Goal: Task Accomplishment & Management: Use online tool/utility

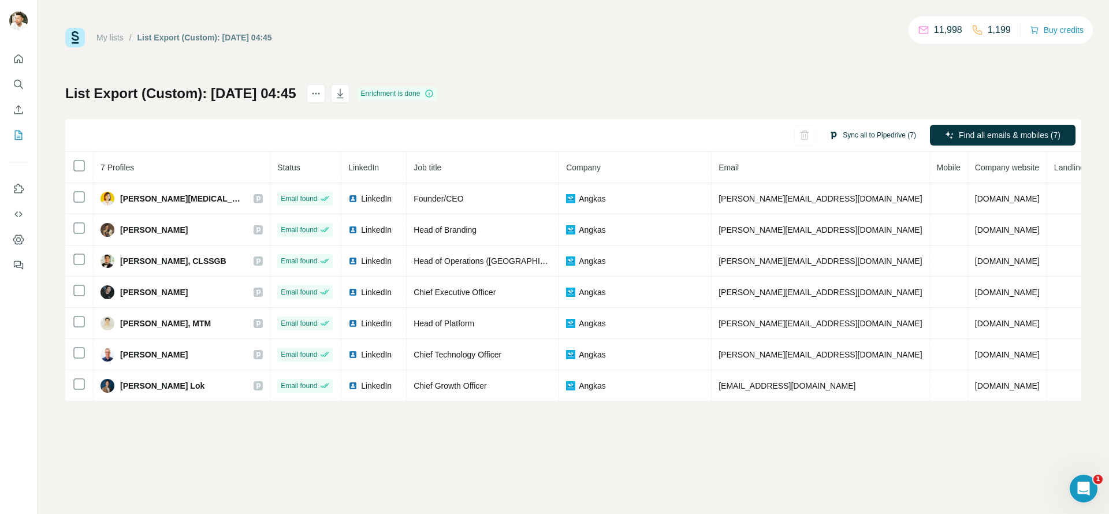
click at [873, 138] on button "Sync all to Pipedrive (7)" at bounding box center [872, 134] width 103 height 17
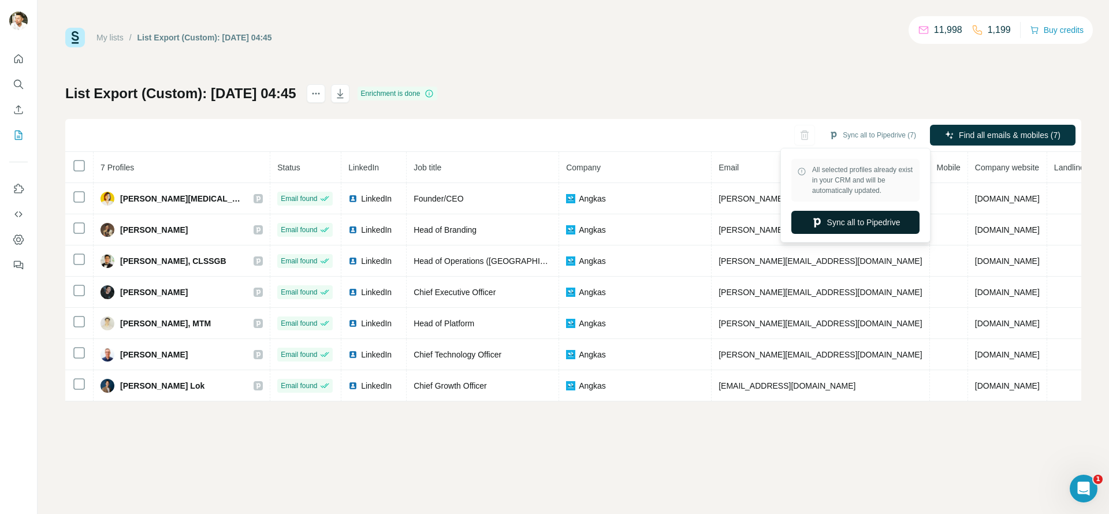
click at [859, 221] on button "Sync all to Pipedrive" at bounding box center [855, 222] width 128 height 23
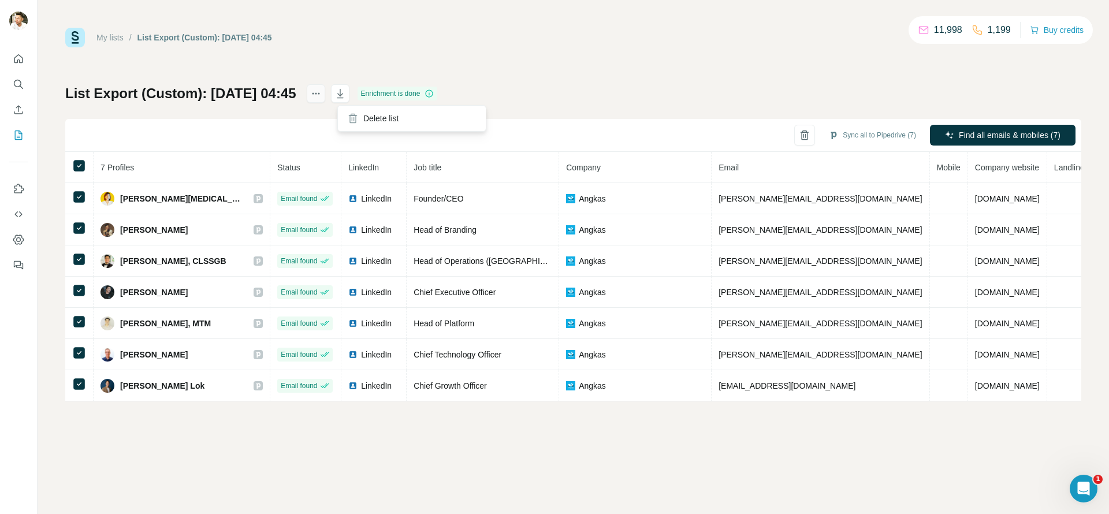
click at [322, 91] on icon "actions" at bounding box center [316, 94] width 12 height 12
click at [322, 92] on icon "actions" at bounding box center [316, 94] width 12 height 12
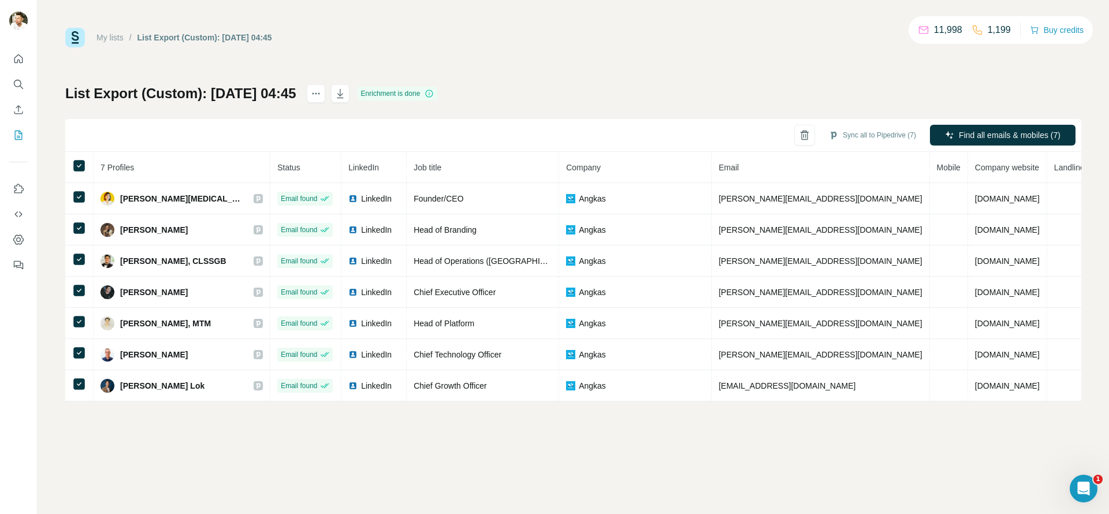
click at [711, 123] on div "Sync all to Pipedrive (7) Find all emails & mobiles (7)" at bounding box center [573, 135] width 1016 height 33
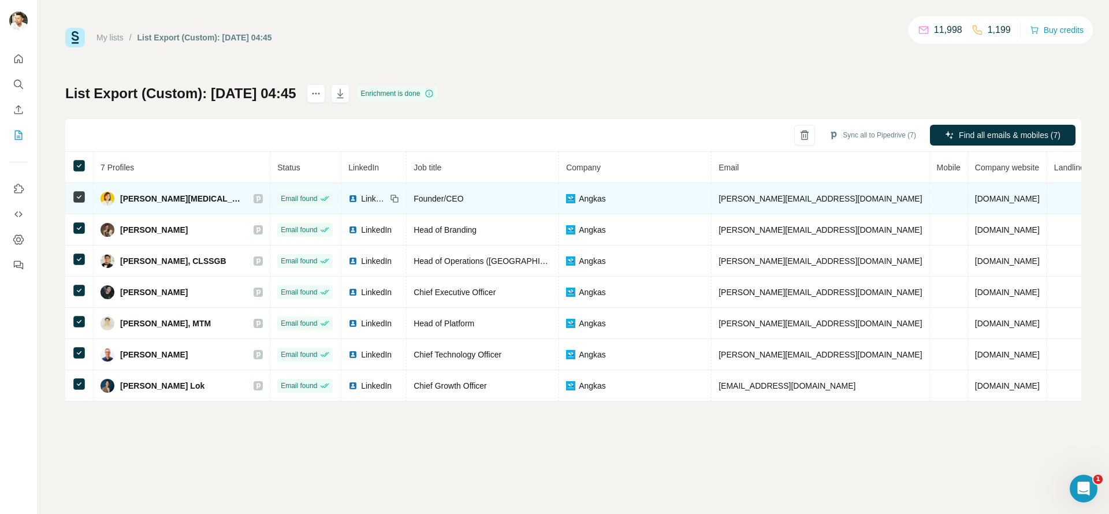
click at [361, 199] on span "LinkedIn" at bounding box center [373, 199] width 25 height 12
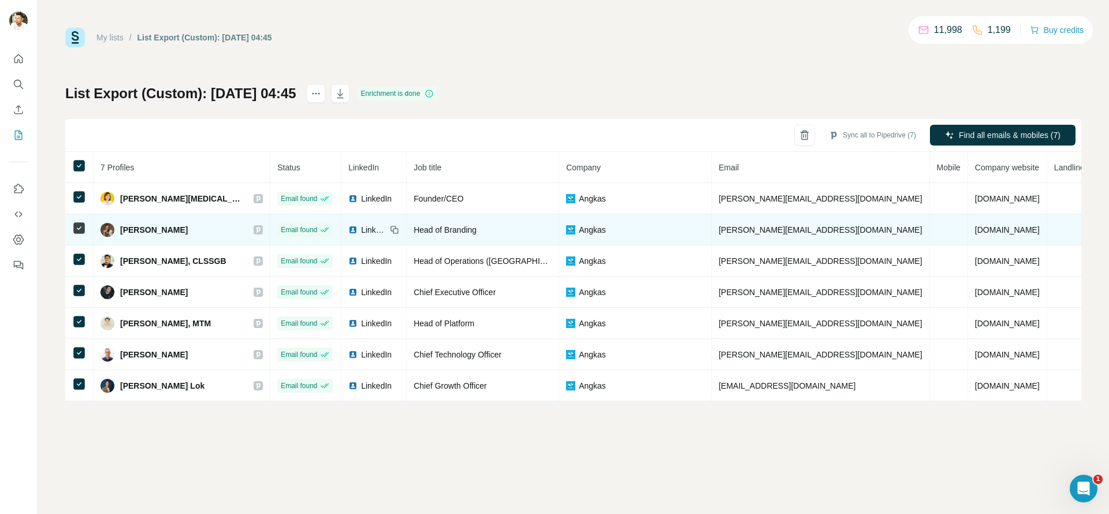
click at [361, 232] on span "LinkedIn" at bounding box center [373, 230] width 25 height 12
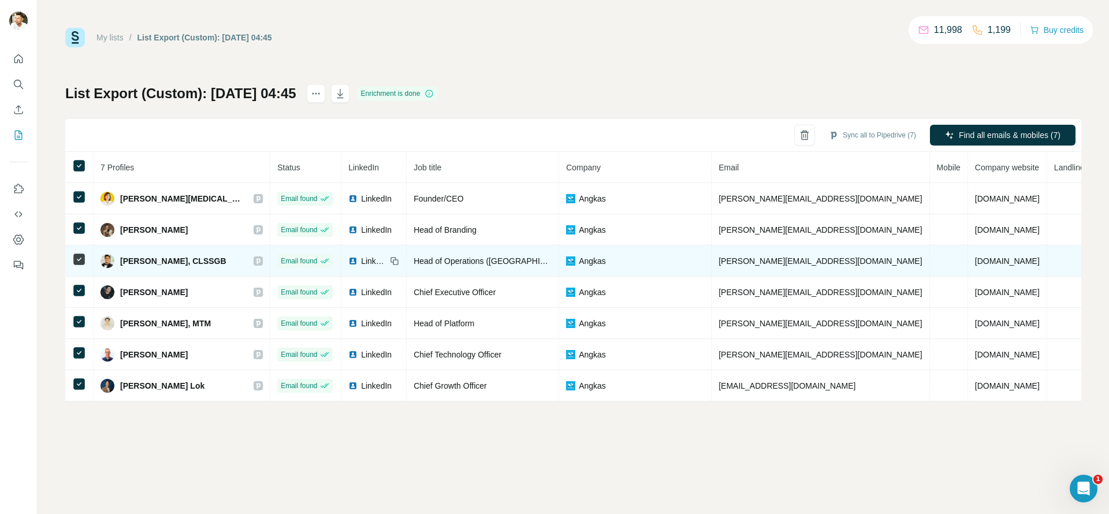
click at [364, 265] on span "LinkedIn" at bounding box center [373, 261] width 25 height 12
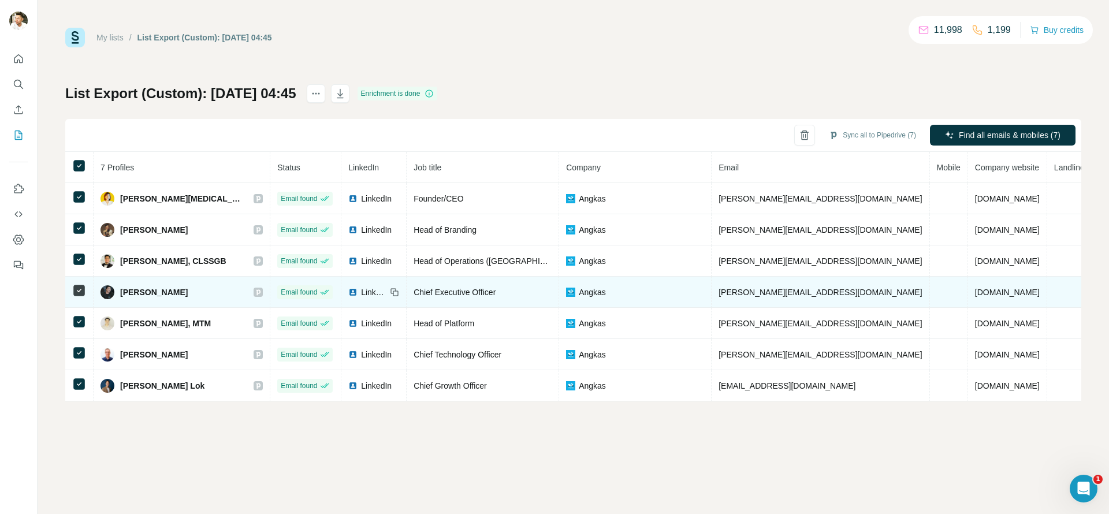
click at [361, 296] on span "LinkedIn" at bounding box center [373, 292] width 25 height 12
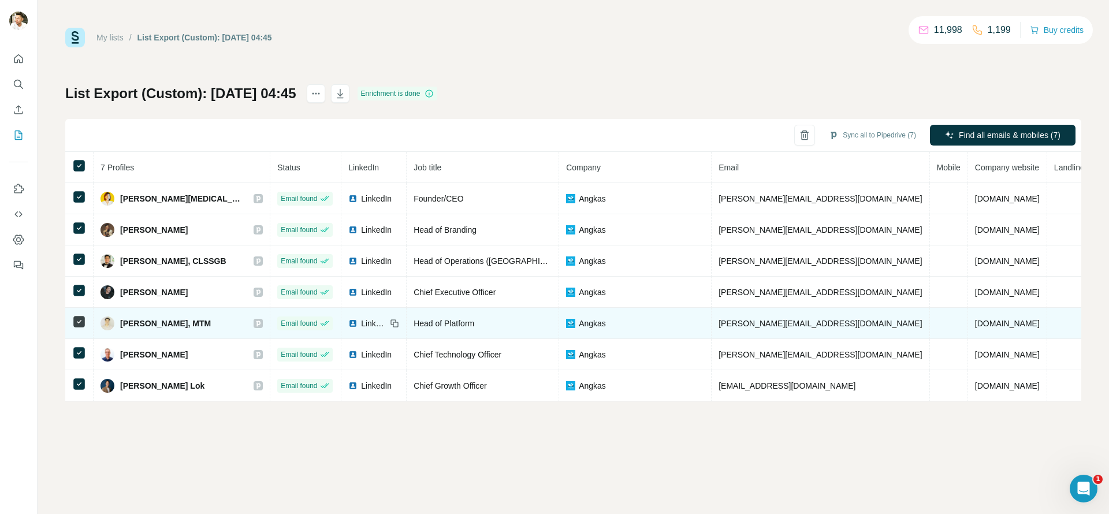
click at [367, 316] on td "LinkedIn" at bounding box center [373, 323] width 65 height 31
click at [363, 324] on span "LinkedIn" at bounding box center [373, 324] width 25 height 12
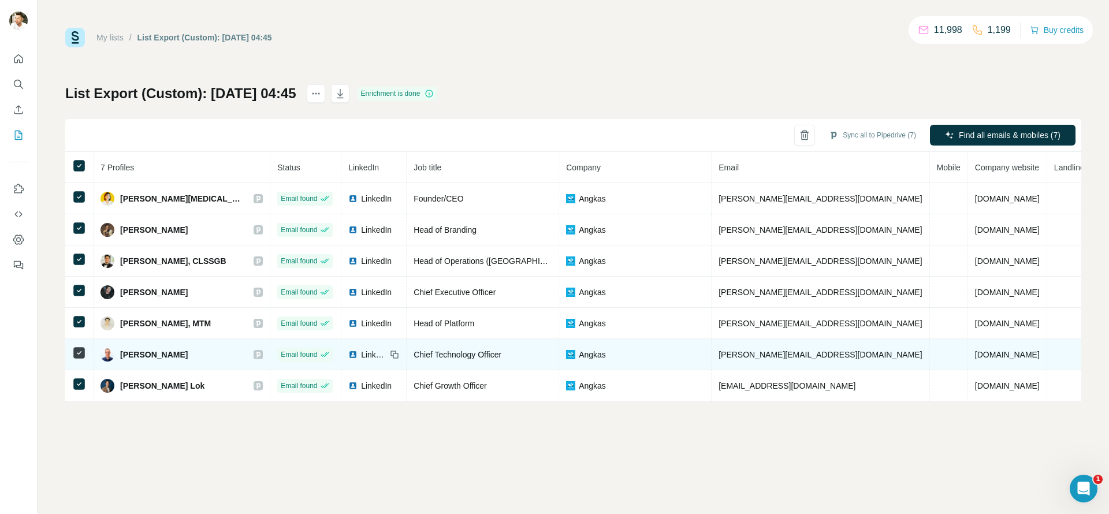
click at [361, 354] on span "LinkedIn" at bounding box center [373, 355] width 25 height 12
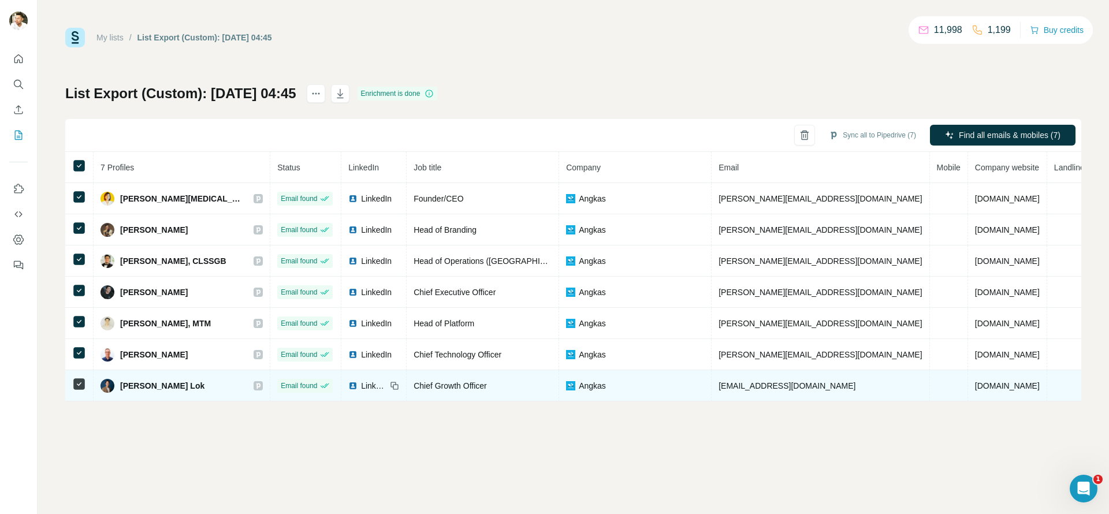
click at [371, 385] on span "LinkedIn" at bounding box center [373, 386] width 25 height 12
